Goal: Task Accomplishment & Management: Manage account settings

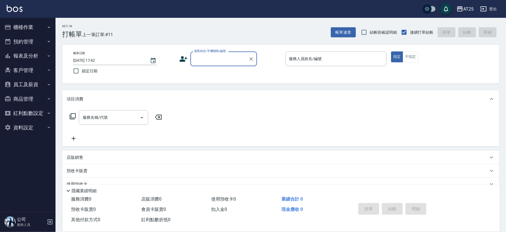
click at [210, 55] on input "顧客姓名/手機號碼/編號" at bounding box center [219, 59] width 53 height 10
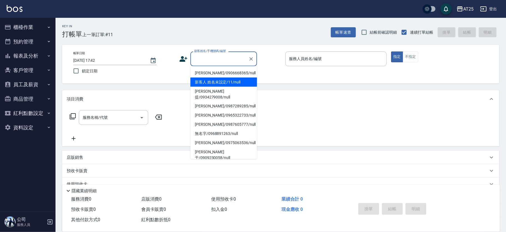
click at [234, 79] on li "新客人 姓名未設定/11/null" at bounding box center [224, 81] width 67 height 9
type input "新客人 姓名未設定/11/null"
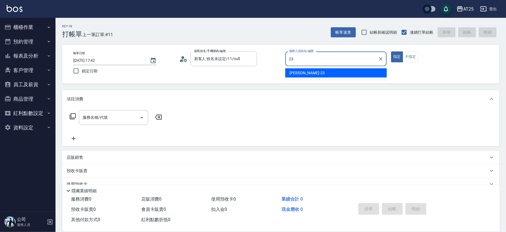
type input "Emma-23"
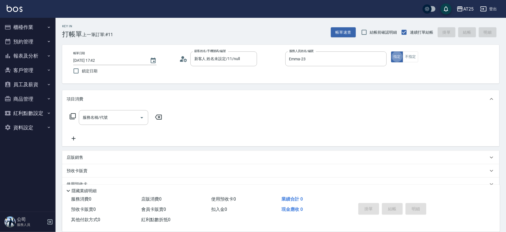
type button "true"
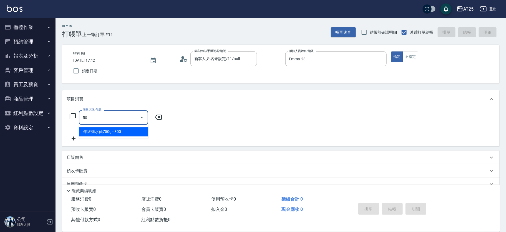
type input "501"
type input "100"
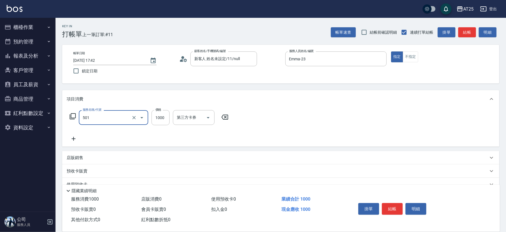
type input "染髮(501)"
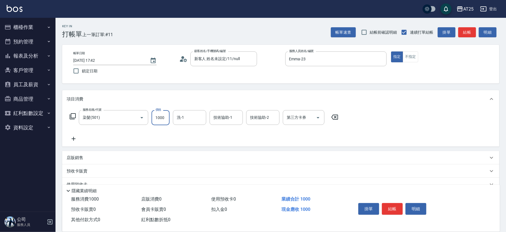
type input "0"
type input "25"
type input "20"
type input "259"
type input "250"
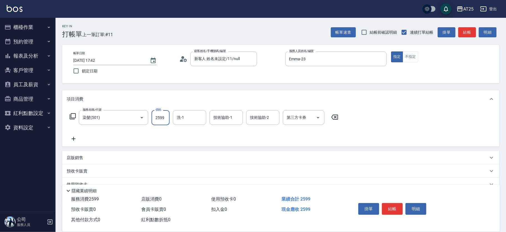
type input "2599"
type input "游惠文-61"
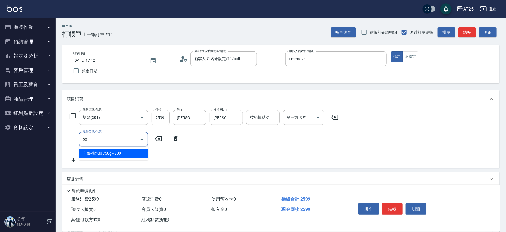
type input "502"
type input "300"
type input "漂髮(502)"
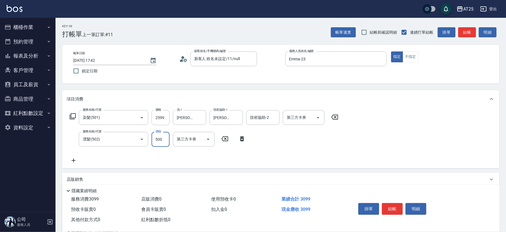
type input "250"
type input "0"
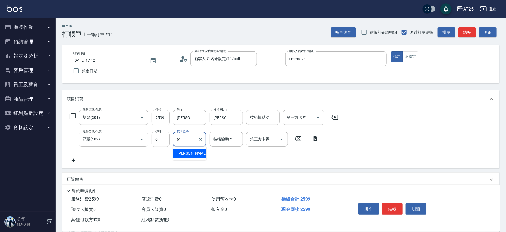
type input "游惠文-61"
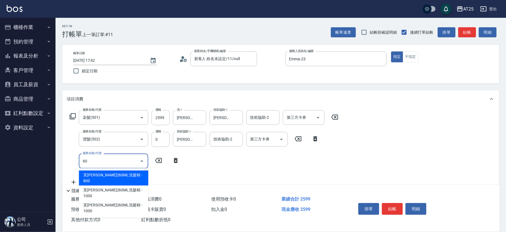
type input "601"
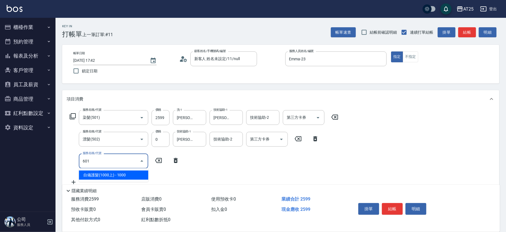
type input "350"
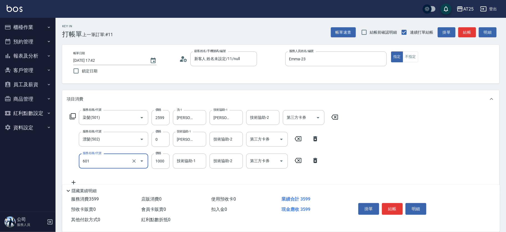
type input "自備護髮(1000上)(601)"
type input "260"
type input "23"
type input "280"
type input "230"
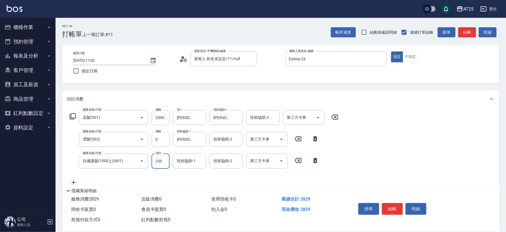
type input "480"
type input "2300"
type input "游惠文-61"
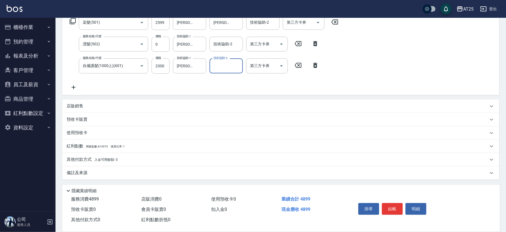
click at [131, 157] on div "其他付款方式 入金可用餘額: 0" at bounding box center [278, 159] width 422 height 6
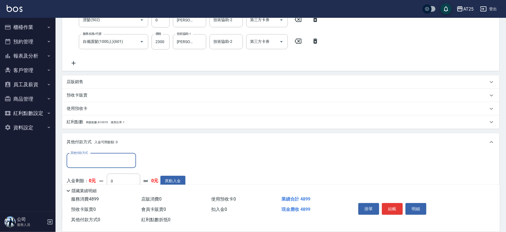
scroll to position [125, 0]
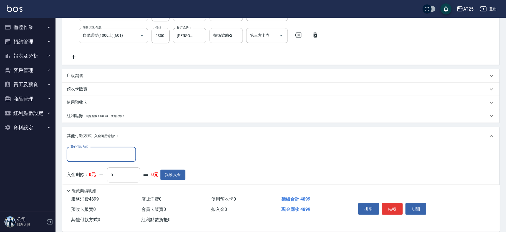
click at [84, 151] on input "其他付款方式" at bounding box center [101, 154] width 64 height 10
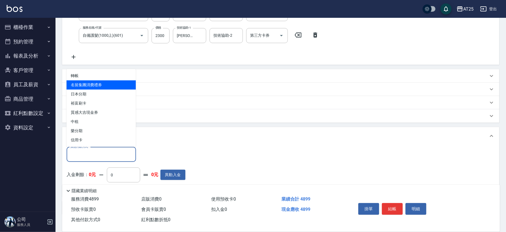
click at [97, 75] on span "轉帳" at bounding box center [101, 75] width 69 height 9
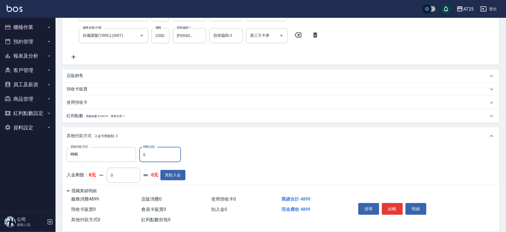
type input "轉帳"
drag, startPoint x: 159, startPoint y: 150, endPoint x: 131, endPoint y: 150, distance: 27.8
click at [131, 150] on div "其他付款方式 轉帳 其他付款方式 轉帳金額 0 轉帳金額" at bounding box center [126, 154] width 119 height 15
type input "48"
type input "440"
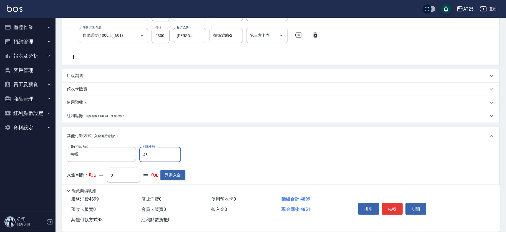
type input "489"
type input "0"
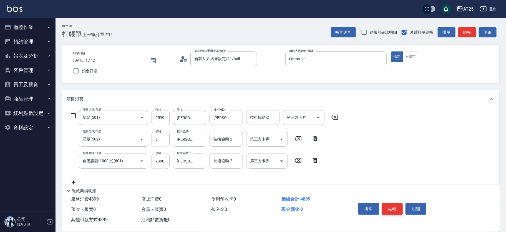
type input "4899"
click at [398, 203] on button "結帳" at bounding box center [392, 209] width 21 height 12
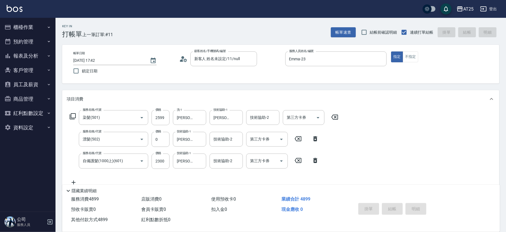
type input "2025/10/15 18:01"
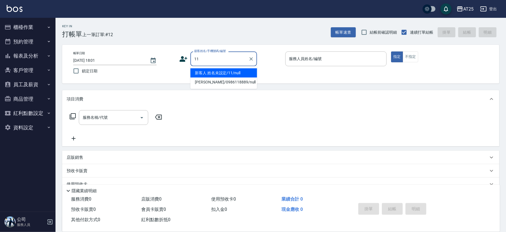
type input "新客人 姓名未設定/11/null"
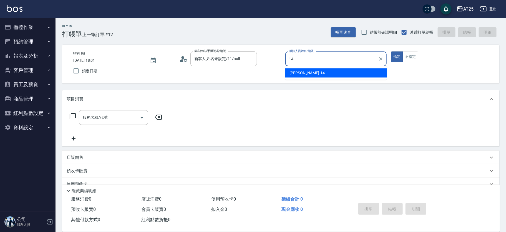
type input "Ken-14"
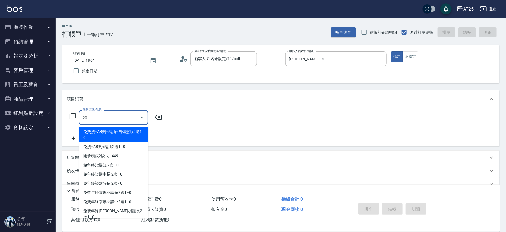
type input "201"
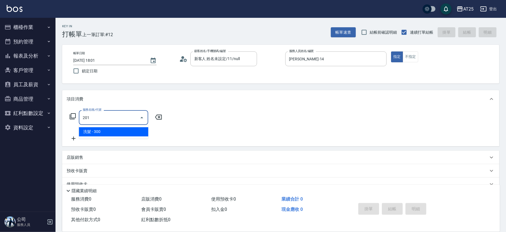
type input "30"
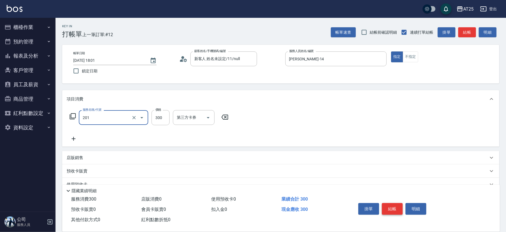
type input "洗髮(201)"
type input "0"
type input "40"
type input "400"
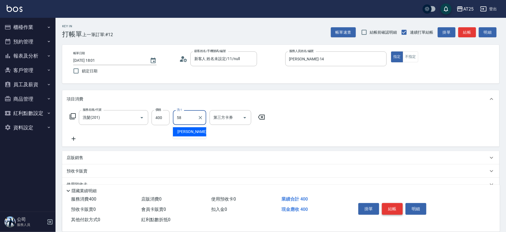
type input "小宇-58"
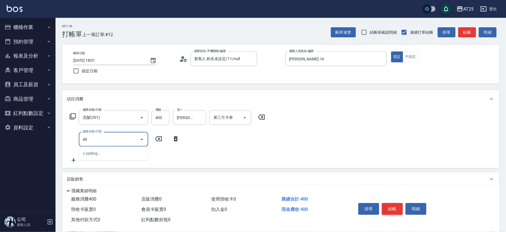
type input "401"
type input "70"
type input "剪髮(401)"
type input "40"
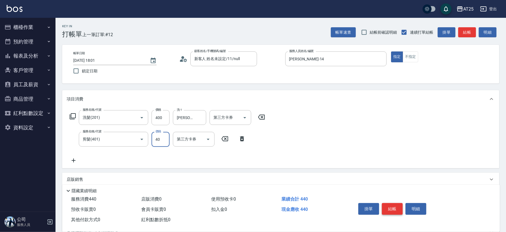
type input "80"
type input "400"
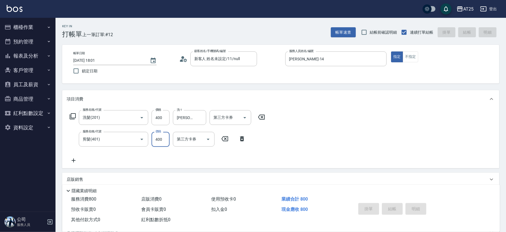
type input "2025/10/15 18:02"
type input "0"
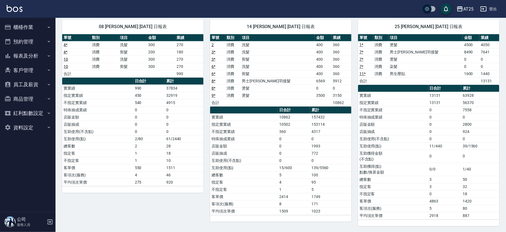
scroll to position [26, 0]
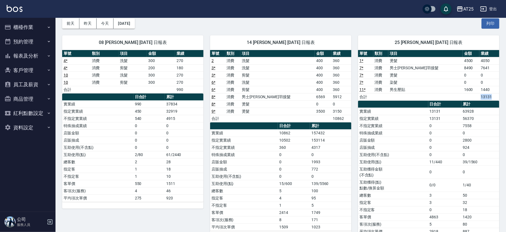
drag, startPoint x: 469, startPoint y: 95, endPoint x: 499, endPoint y: 95, distance: 29.7
click at [499, 95] on tr "合計 13131" at bounding box center [428, 96] width 141 height 7
click at [394, 31] on div "25 Evan 10/15/2025 日報表 單號 類別 項目 金額 業績 1 * 消費 燙髮 4500 4050 7 * 消費 男士金絲羽接髮 8490 7…" at bounding box center [426, 135] width 148 height 213
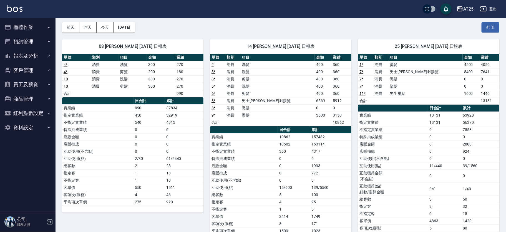
scroll to position [5, 0]
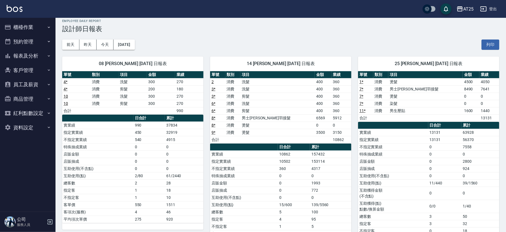
drag, startPoint x: 505, startPoint y: 60, endPoint x: 509, endPoint y: 67, distance: 8.2
click at [506, 67] on html "AT25 登出 櫃檯作業 打帳單 帳單列表 掛單列表 現金收支登錄 高階收支登錄 材料自購登錄 每日結帳 排班表 現場電腦打卡 預約管理 預約管理 單日預約紀…" at bounding box center [253, 228] width 506 height 466
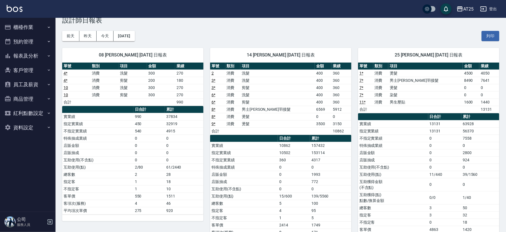
scroll to position [0, 0]
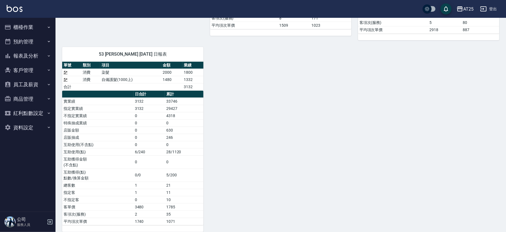
scroll to position [234, 0]
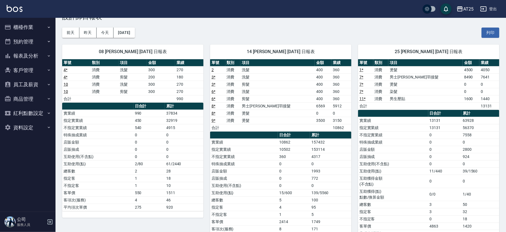
scroll to position [12, 0]
